Goal: Task Accomplishment & Management: Manage account settings

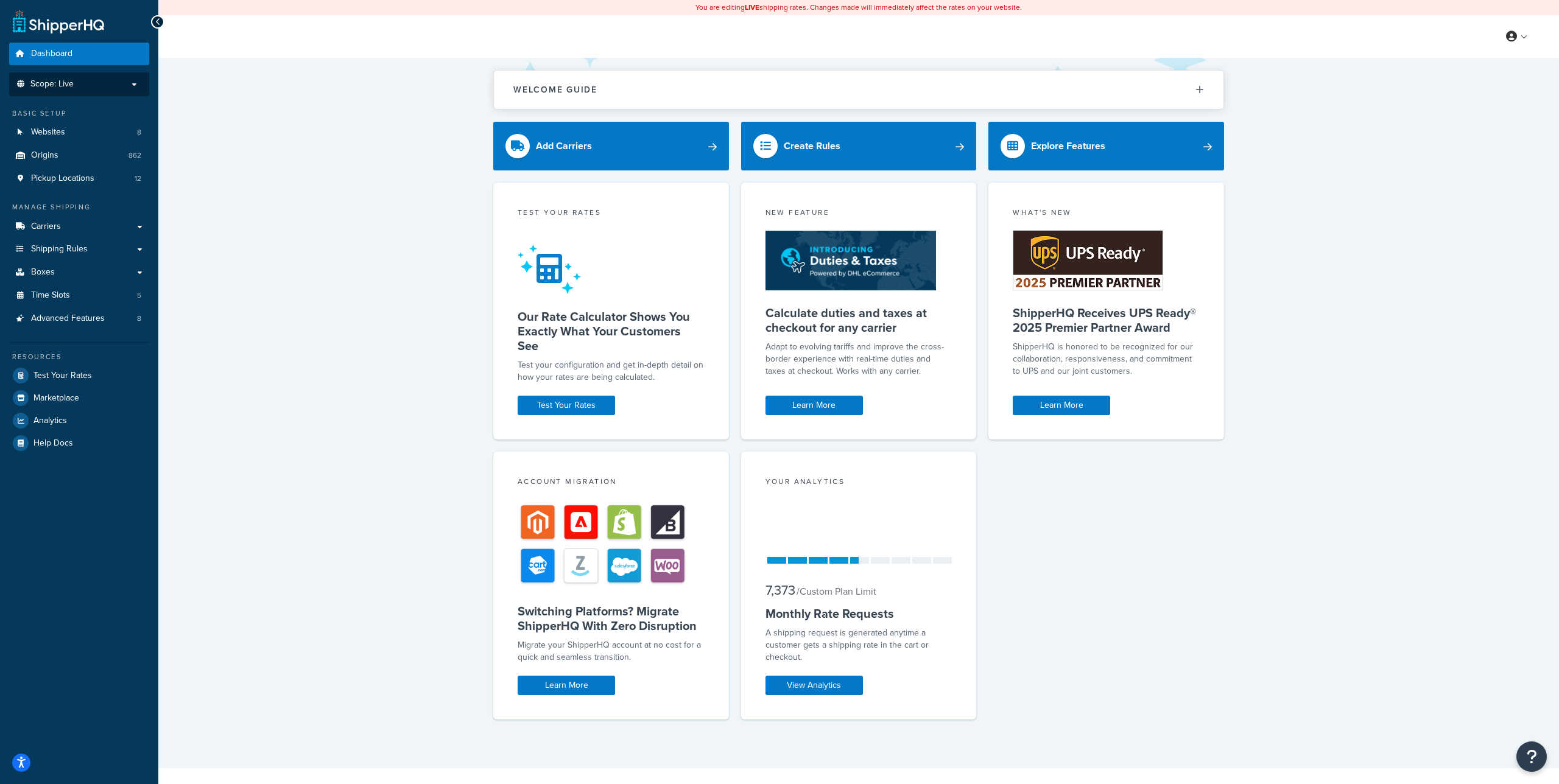
click at [84, 84] on p "Scope: Live" at bounding box center [79, 84] width 129 height 10
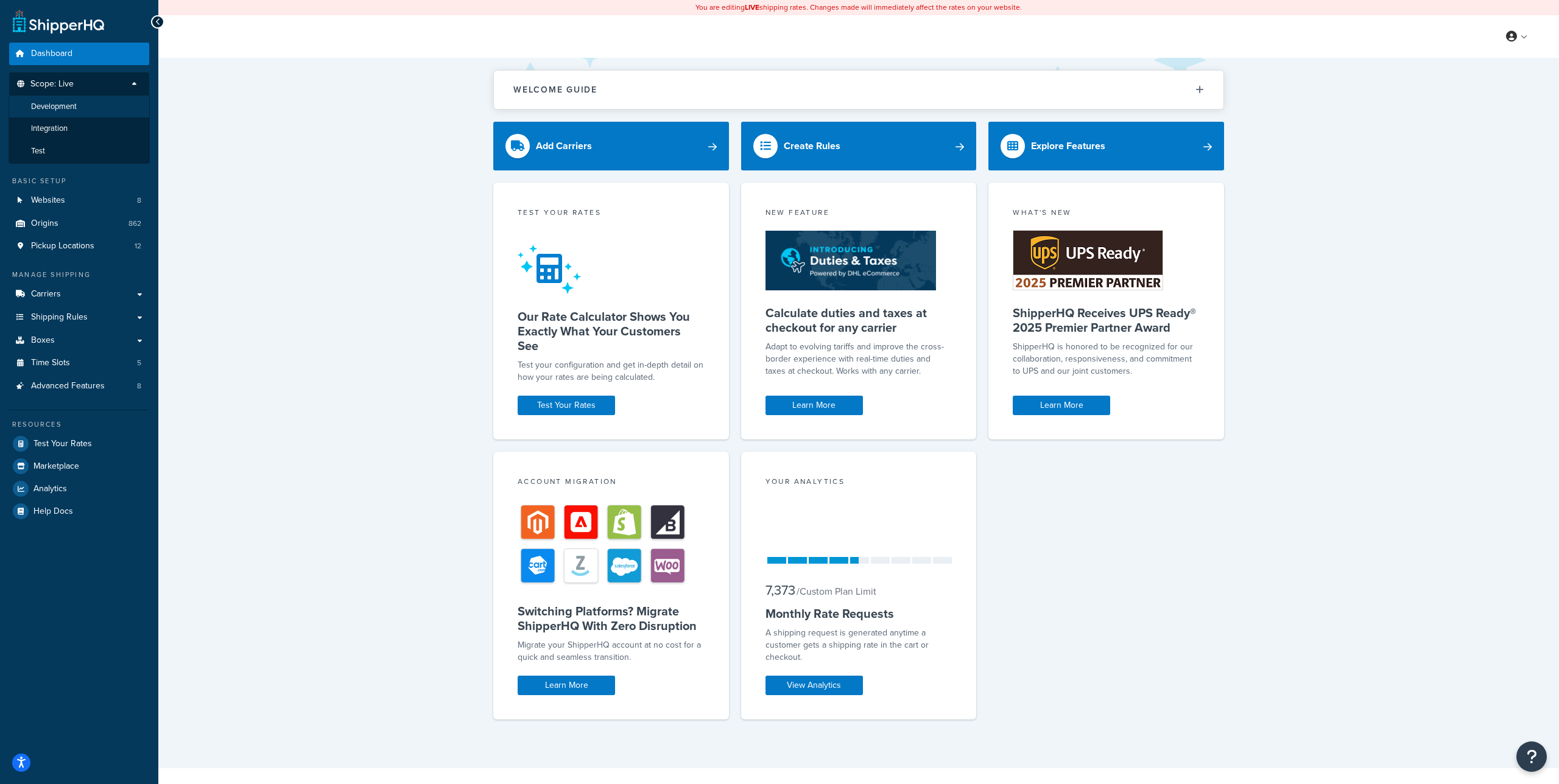
click at [81, 106] on li "Development" at bounding box center [79, 107] width 141 height 22
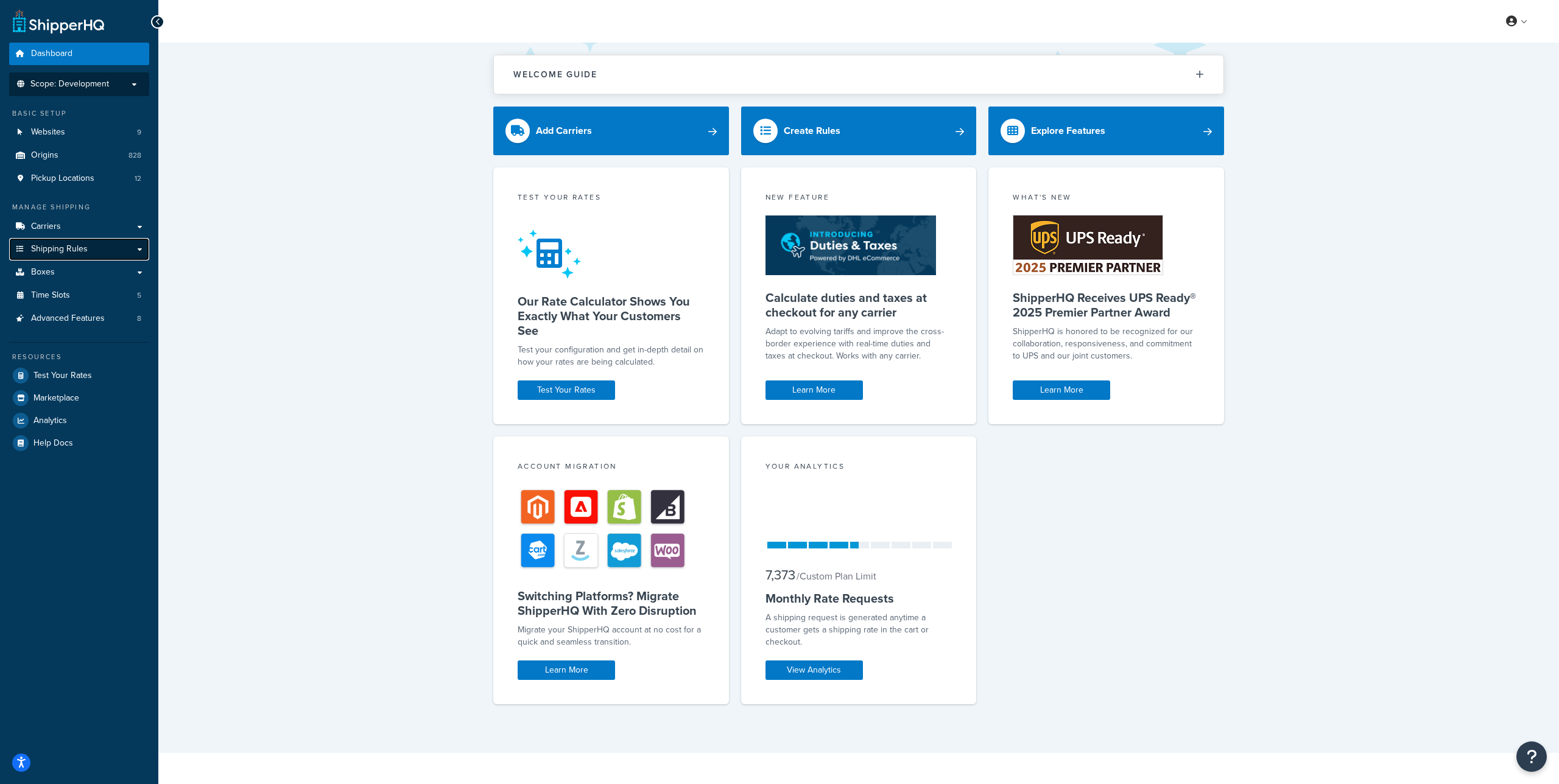
click at [84, 249] on span "Shipping Rules" at bounding box center [58, 249] width 57 height 10
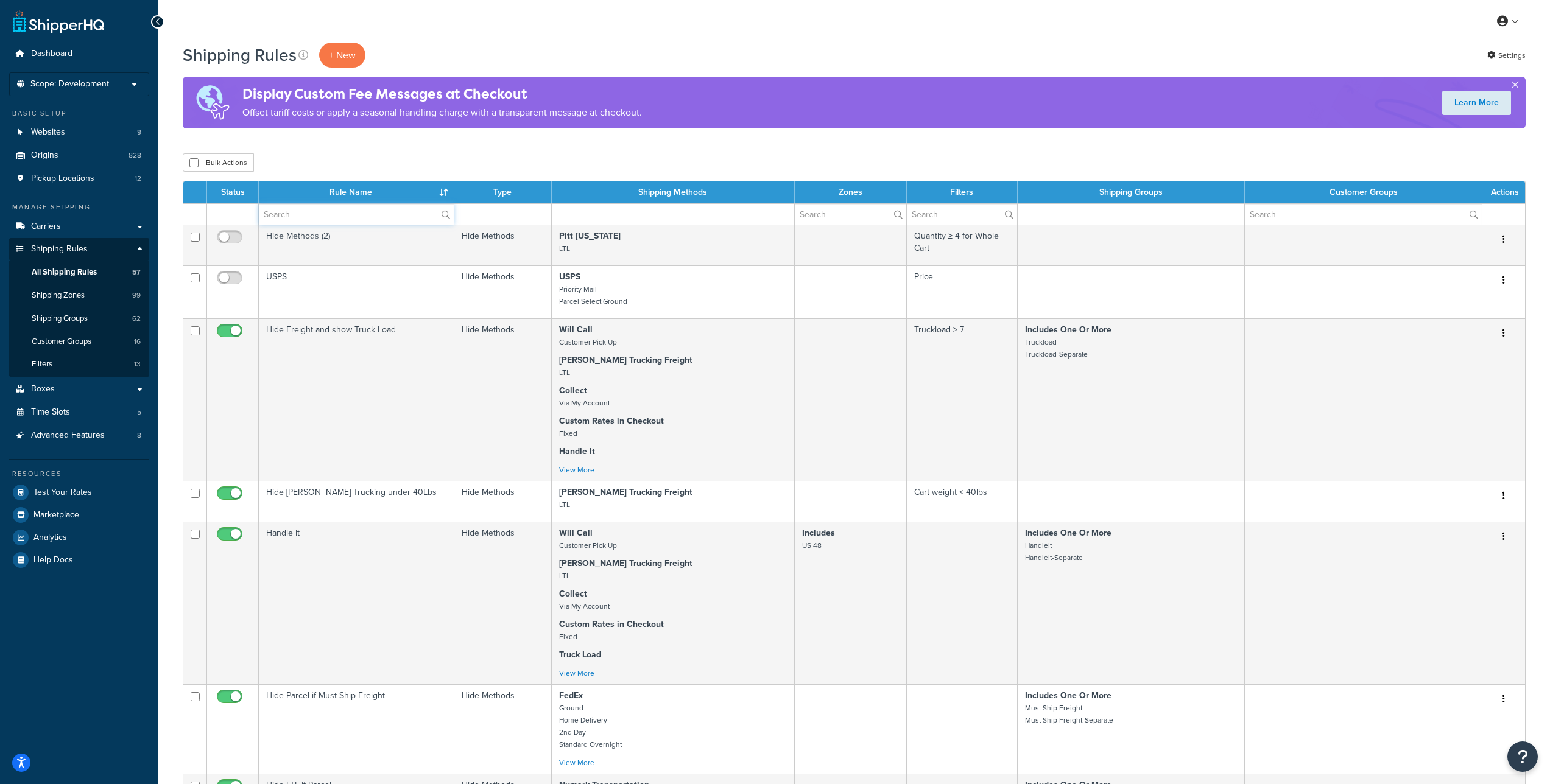
click at [407, 210] on input "text" at bounding box center [356, 214] width 195 height 20
type input "free"
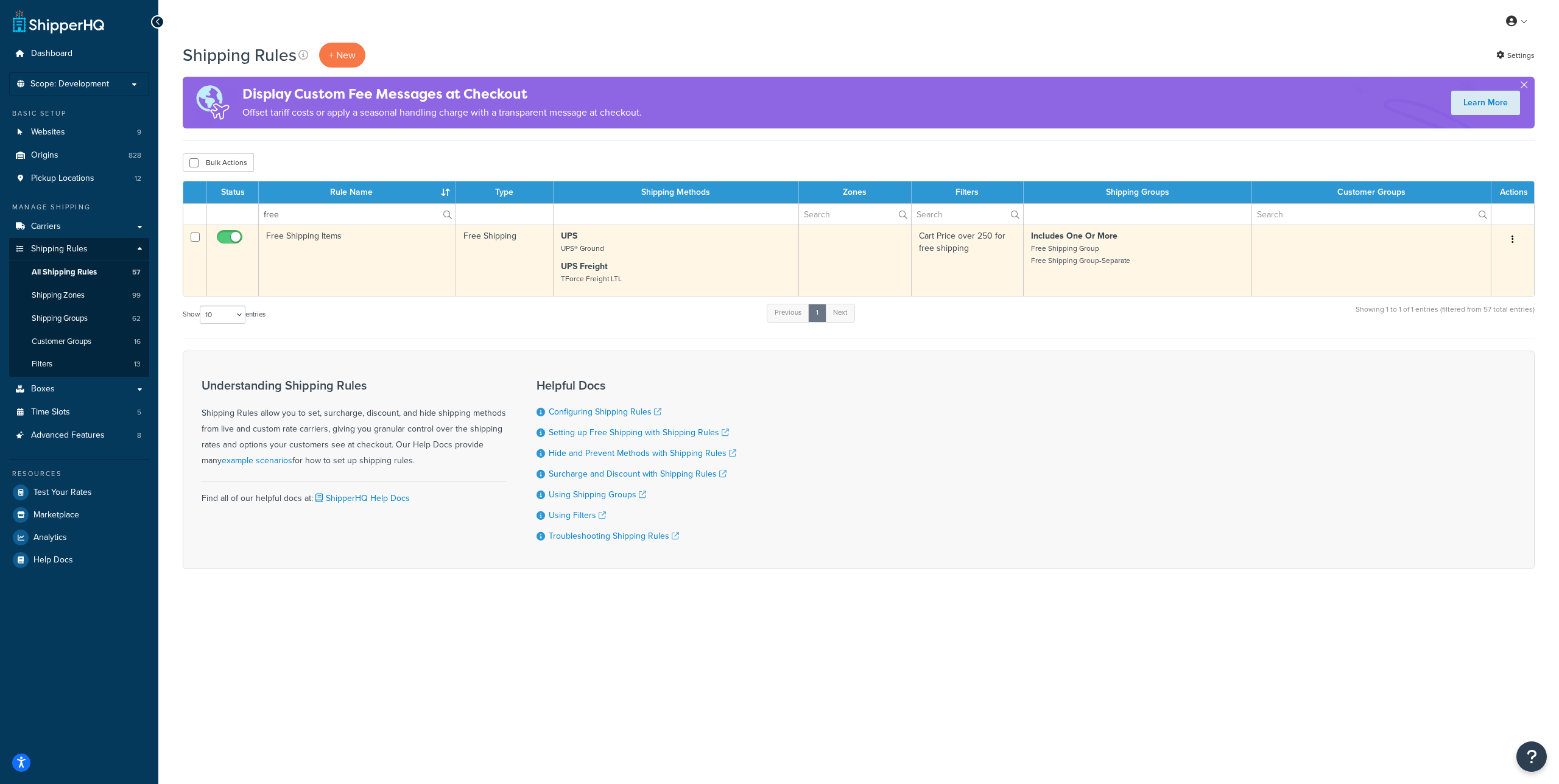
click at [331, 237] on td "Free Shipping Items" at bounding box center [357, 260] width 198 height 71
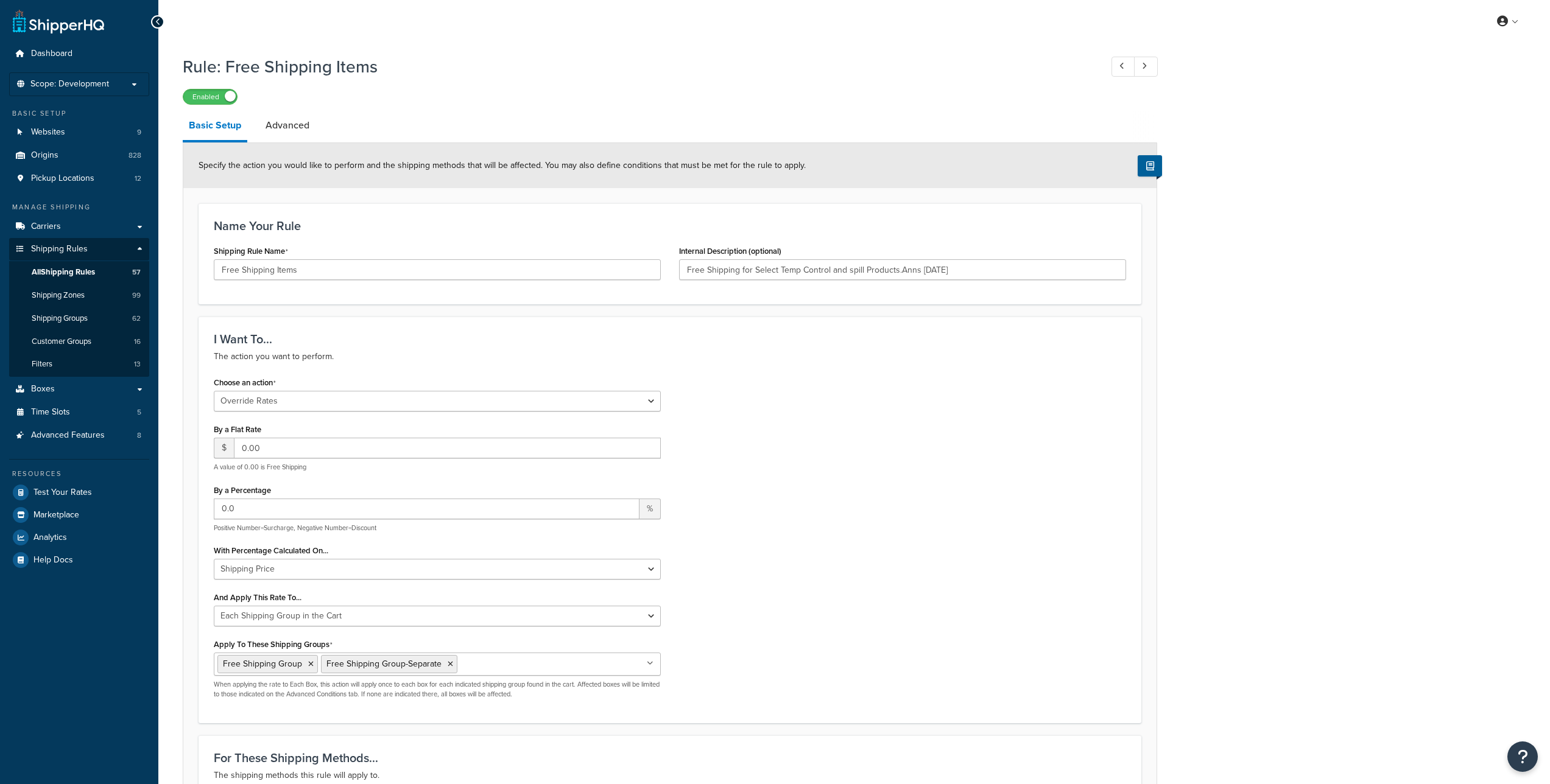
select select "OVERRIDE"
select select "SHIPPING_GROUP"
type input "Free Shipping for Select Temp Control and spill Products.Anns 2/1/21"
click at [69, 225] on link "Carriers" at bounding box center [79, 226] width 140 height 22
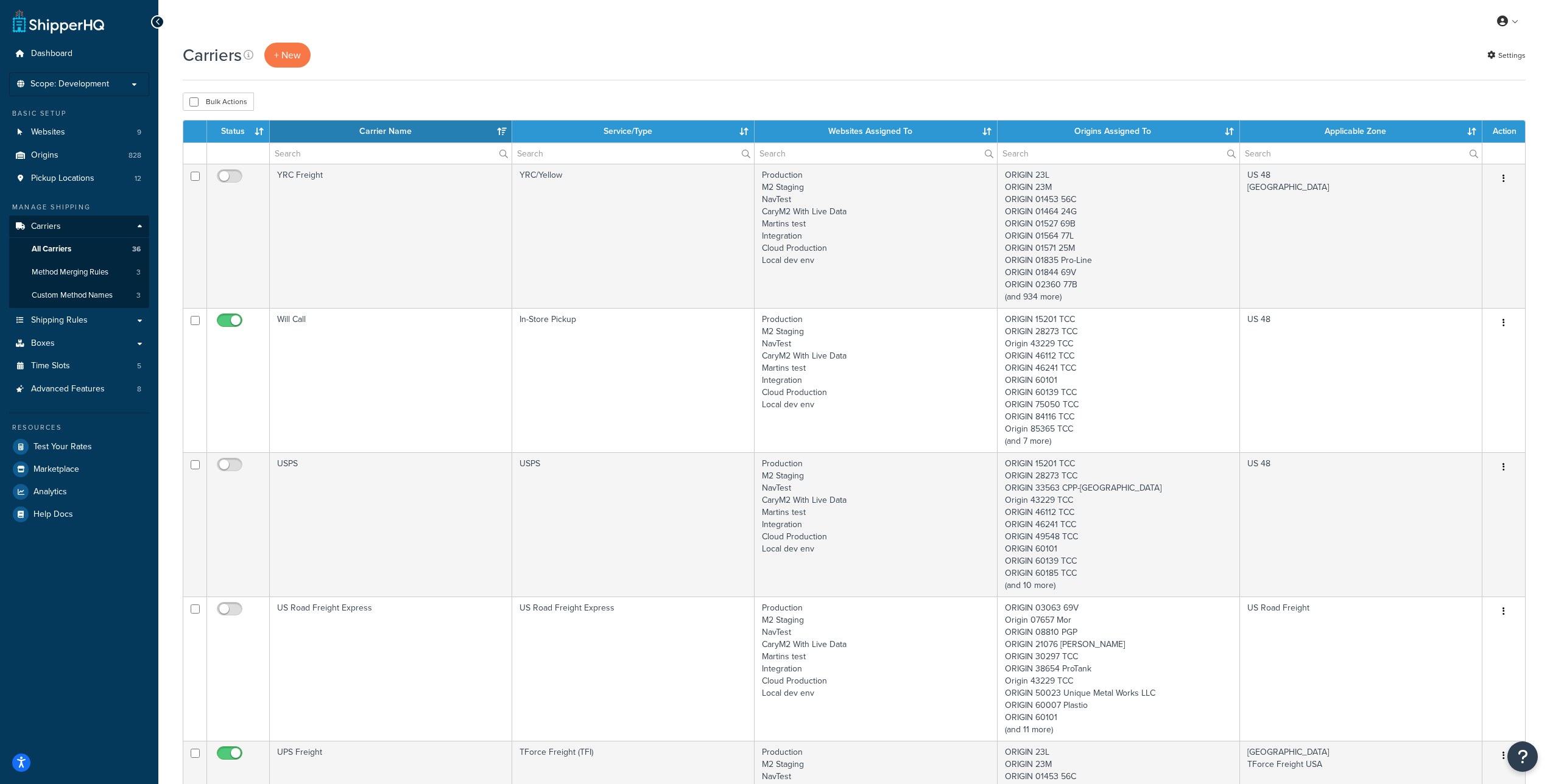
select select "15"
click at [322, 151] on input "text" at bounding box center [391, 153] width 242 height 20
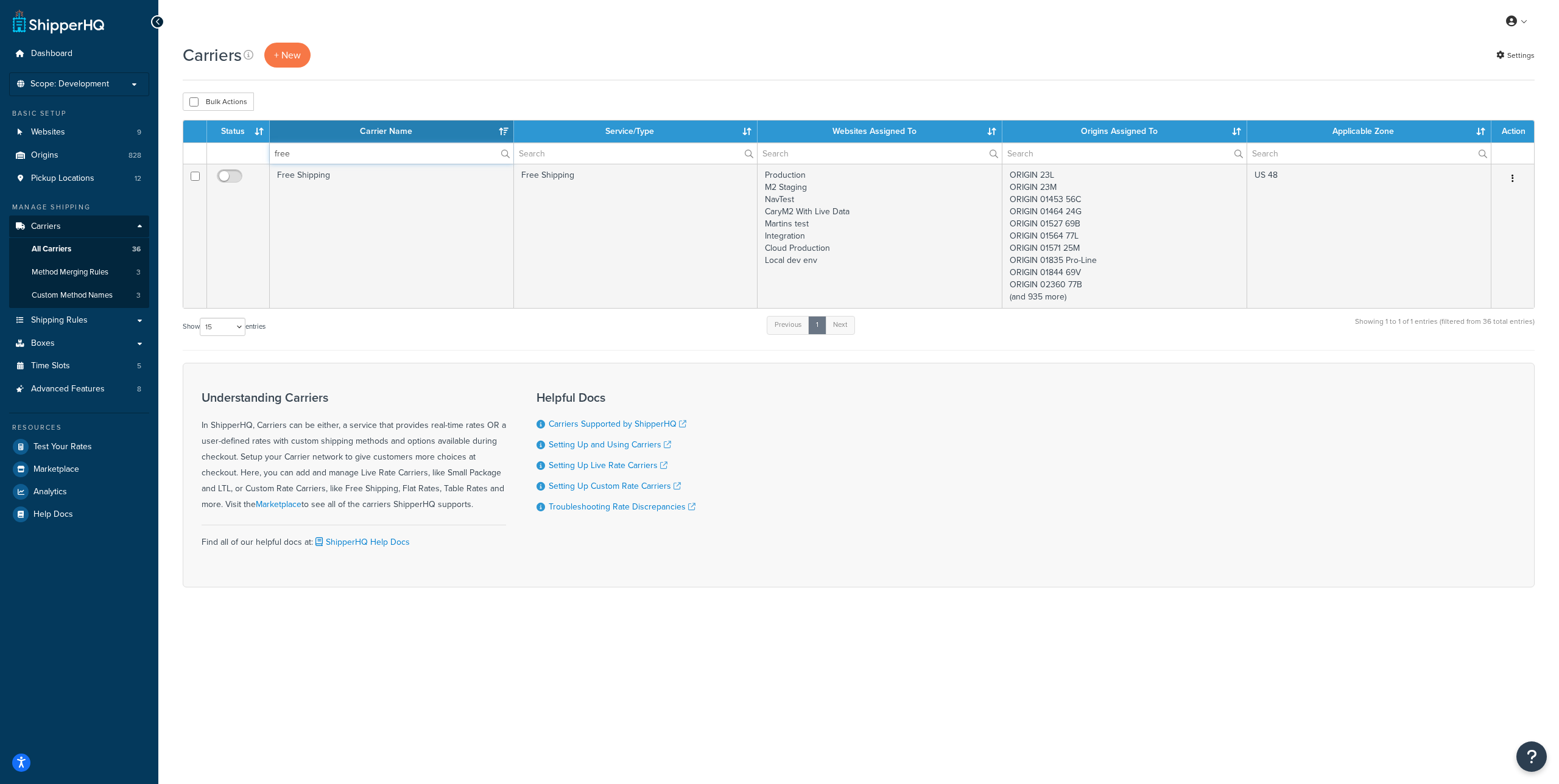
type input "free"
